Goal: Navigation & Orientation: Find specific page/section

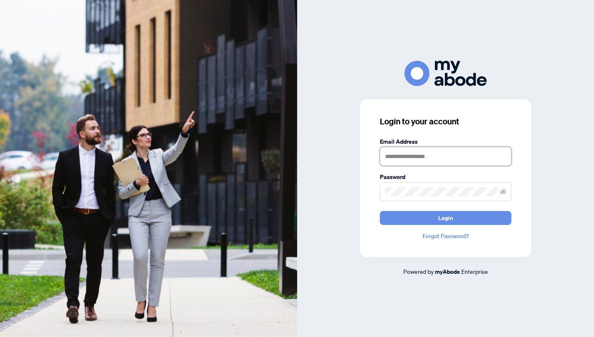
type input "**********"
click at [445, 218] on button "Login" at bounding box center [446, 218] width 132 height 14
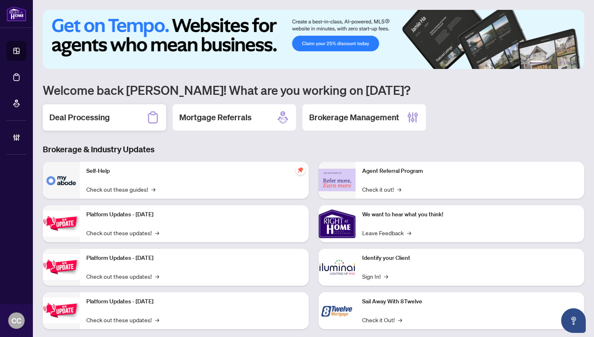
click at [93, 114] on h2 "Deal Processing" at bounding box center [79, 118] width 60 height 12
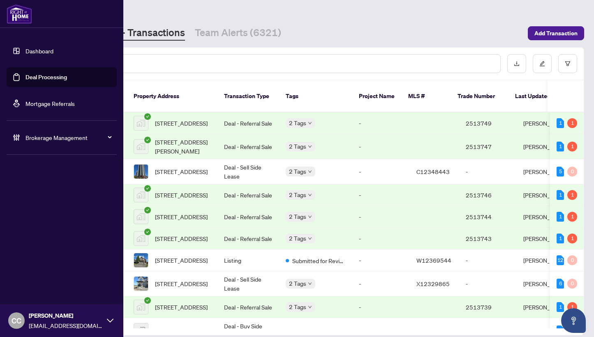
click at [41, 52] on link "Dashboard" at bounding box center [39, 50] width 28 height 7
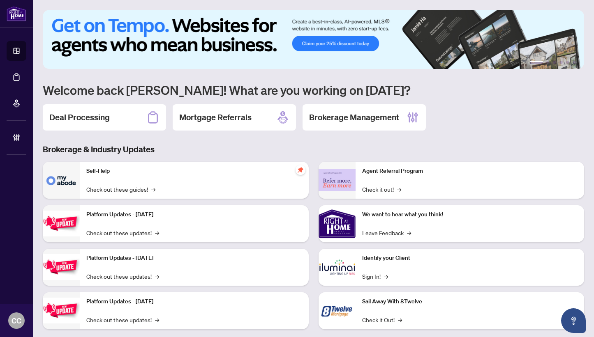
scroll to position [7, 0]
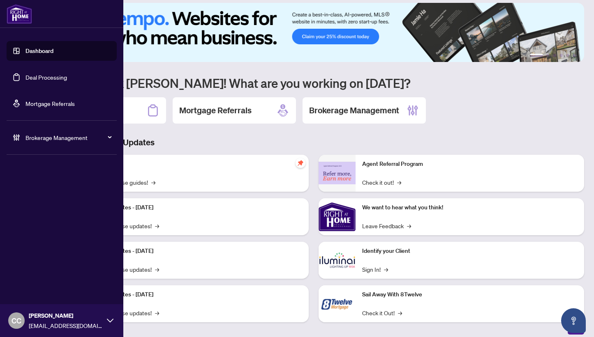
click at [40, 77] on link "Deal Processing" at bounding box center [46, 77] width 42 height 7
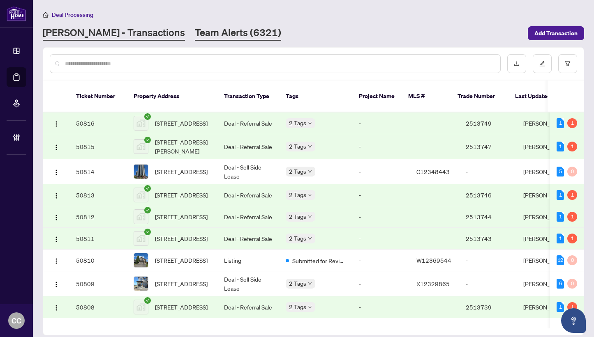
click at [195, 35] on link "Team Alerts (6321)" at bounding box center [238, 33] width 86 height 15
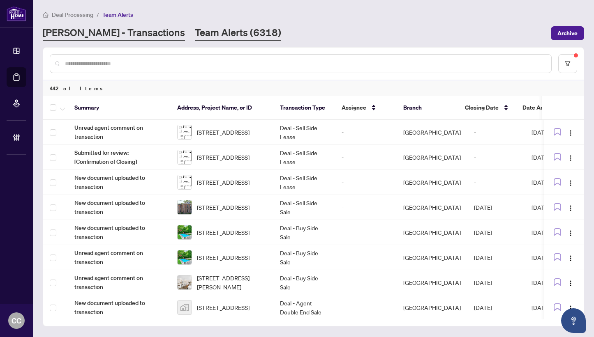
click at [118, 30] on link "[PERSON_NAME] - Transactions" at bounding box center [114, 33] width 142 height 15
